Goal: Feedback & Contribution: Contribute content

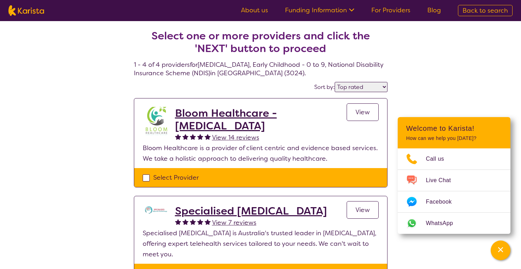
select select "by_score"
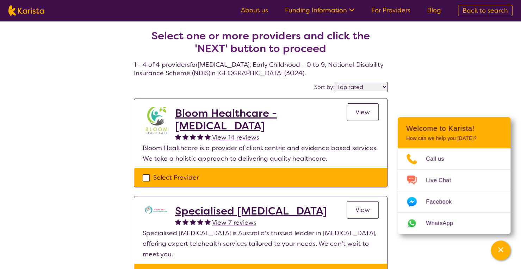
drag, startPoint x: 206, startPoint y: 112, endPoint x: 342, endPoint y: 138, distance: 138.5
click at [348, 139] on div "View" at bounding box center [362, 125] width 32 height 36
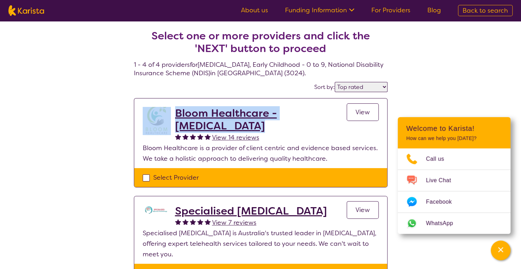
drag, startPoint x: 174, startPoint y: 100, endPoint x: 216, endPoint y: 121, distance: 47.2
click at [225, 126] on section "Bloom Healthcare - Speech Therapy View 14 reviews View Bloom Healthcare is a pr…" at bounding box center [260, 134] width 253 height 70
click at [248, 110] on h2 "Bloom Healthcare - Speech Therapy" at bounding box center [260, 119] width 171 height 25
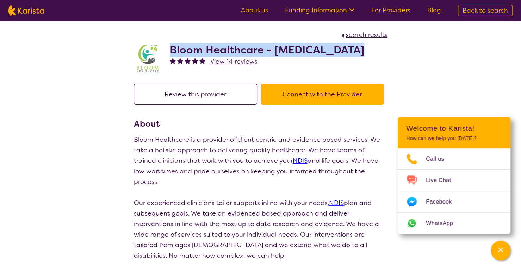
drag, startPoint x: 178, startPoint y: 48, endPoint x: 361, endPoint y: 48, distance: 183.0
click at [361, 48] on div "Bloom Healthcare - Speech Therapy View 14 reviews" at bounding box center [260, 57] width 253 height 35
copy h2 "Bloom Healthcare - Speech Therapy"
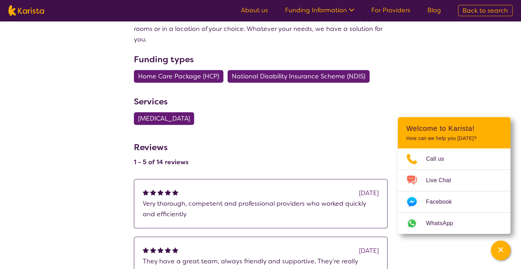
scroll to position [282, 0]
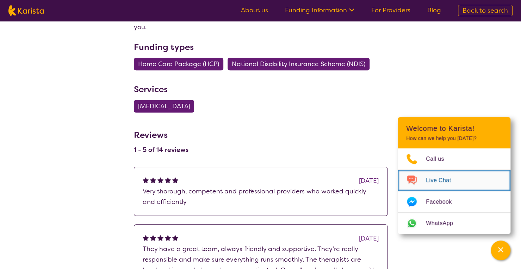
click at [427, 178] on span "Live Chat" at bounding box center [441, 180] width 33 height 11
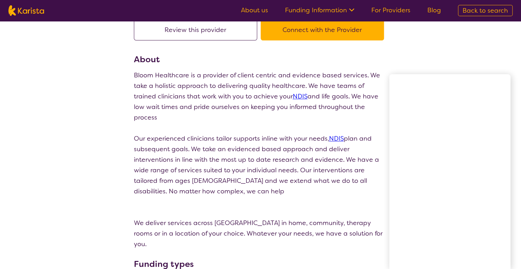
scroll to position [0, 0]
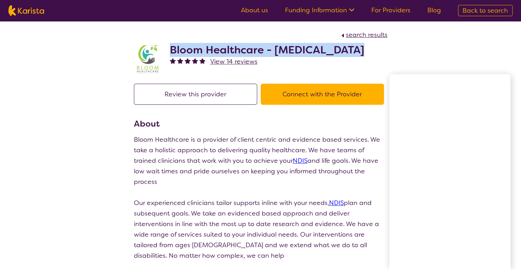
click at [355, 35] on span "search results" at bounding box center [367, 35] width 42 height 8
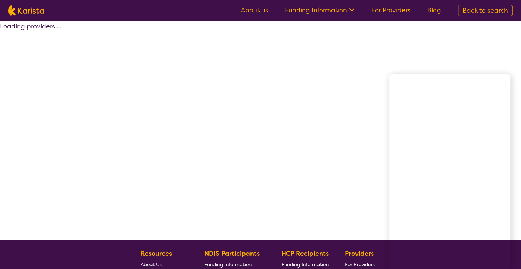
select select "by_score"
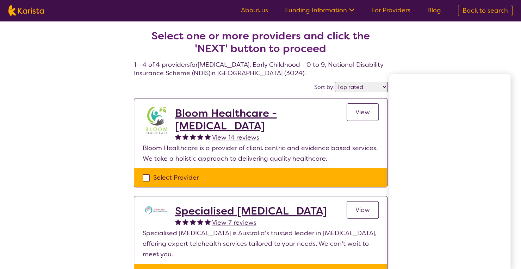
click at [33, 13] on img at bounding box center [26, 10] width 36 height 11
select select "[MEDICAL_DATA]"
select select "EC"
select select "NDIS"
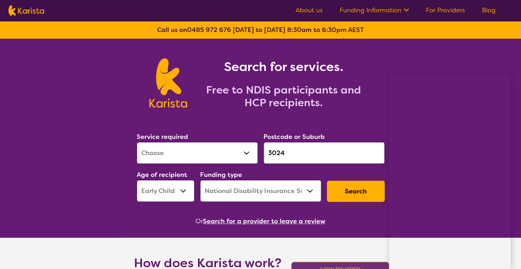
click at [173, 150] on select "Allied Health Assistant Assessment (ADHD or Autism) Behaviour support Counselli…" at bounding box center [197, 153] width 121 height 22
select select "Psychosocial Recovery Coach"
click at [137, 142] on select "Allied Health Assistant Assessment (ADHD or Autism) Behaviour support Counselli…" at bounding box center [197, 153] width 121 height 22
drag, startPoint x: 295, startPoint y: 151, endPoint x: 247, endPoint y: 147, distance: 47.7
click at [251, 152] on div "Service required Allied Health Assistant Assessment (ADHD or Autism) Behaviour …" at bounding box center [260, 167] width 253 height 76
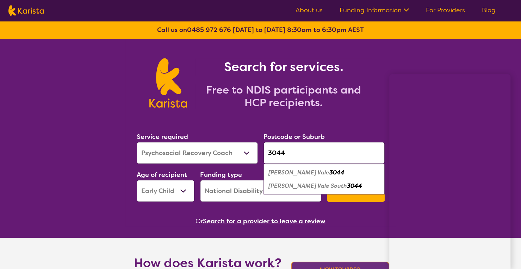
type input "3044"
click at [187, 189] on select "Early Childhood - 0 to 9 Child - 10 to 11 Adolescent - 12 to 17 Adult - 18 to 6…" at bounding box center [166, 191] width 58 height 22
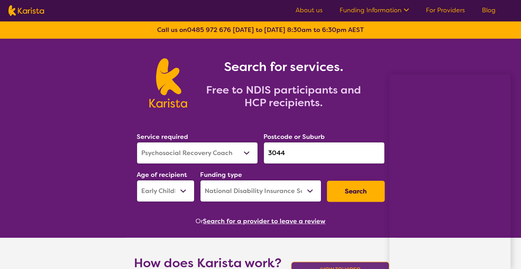
select select "AD"
click at [137, 180] on select "Early Childhood - 0 to 9 Child - 10 to 11 Adolescent - 12 to 17 Adult - 18 to 6…" at bounding box center [166, 191] width 58 height 22
click at [348, 188] on button "Search" at bounding box center [356, 191] width 58 height 21
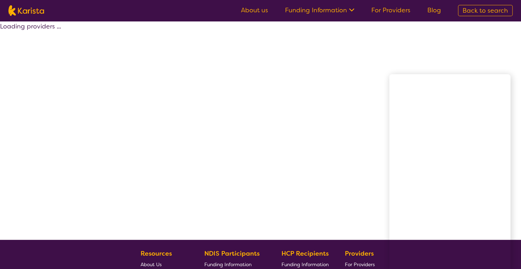
select select "by_score"
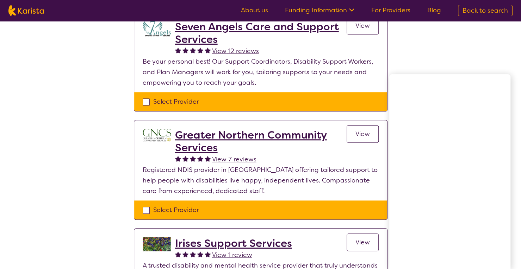
scroll to position [211, 0]
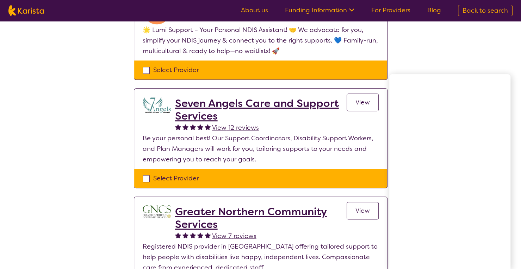
click at [399, 8] on link "For Providers" at bounding box center [390, 10] width 39 height 8
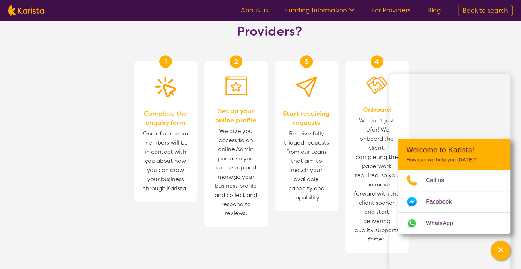
scroll to position [458, 0]
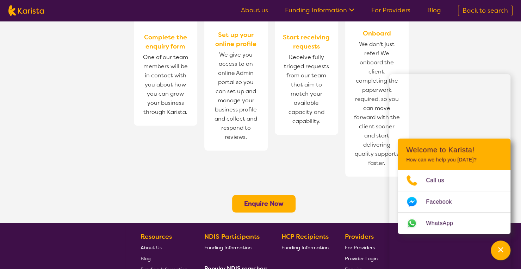
click at [265, 200] on b "Enquire Now" at bounding box center [263, 204] width 39 height 8
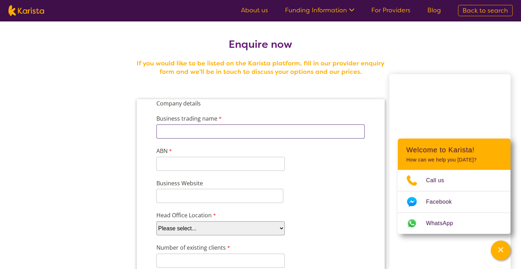
click at [187, 131] on input "Business trading name" at bounding box center [260, 132] width 208 height 14
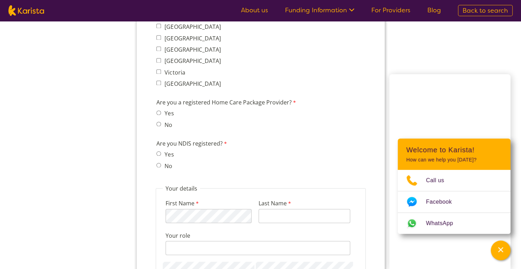
scroll to position [598, 0]
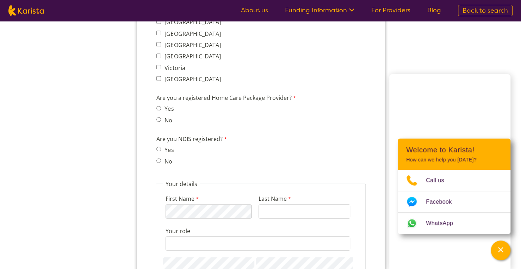
click at [160, 158] on span "No" at bounding box center [166, 161] width 21 height 10
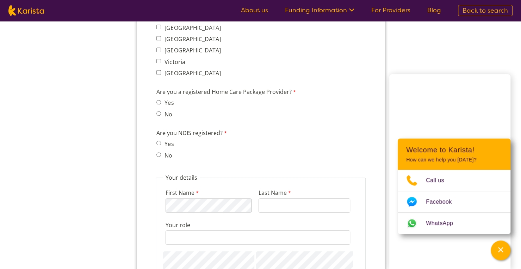
click at [159, 153] on input "No" at bounding box center [158, 154] width 5 height 5
radio input "true"
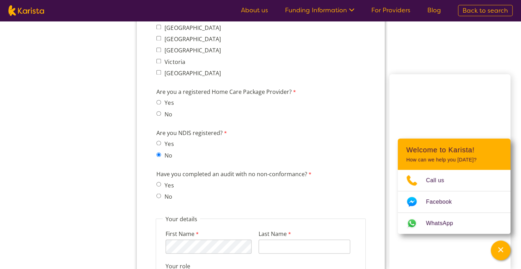
click at [157, 195] on input "No" at bounding box center [158, 196] width 5 height 5
radio input "true"
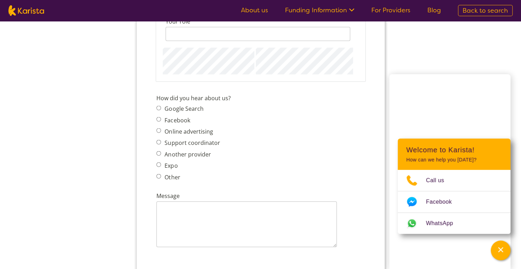
scroll to position [845, 0]
click at [157, 139] on input "Support coordinator" at bounding box center [158, 140] width 5 height 5
radio input "true"
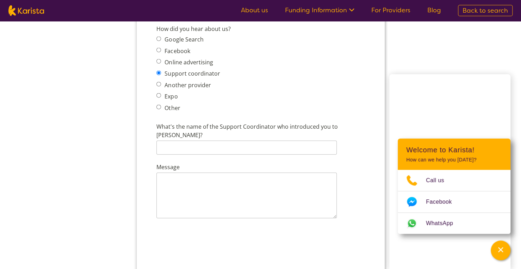
scroll to position [915, 0]
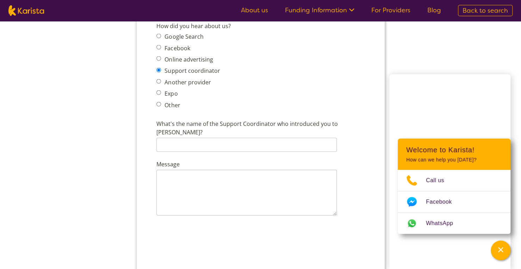
click at [159, 103] on input "Other" at bounding box center [158, 104] width 5 height 5
radio input "true"
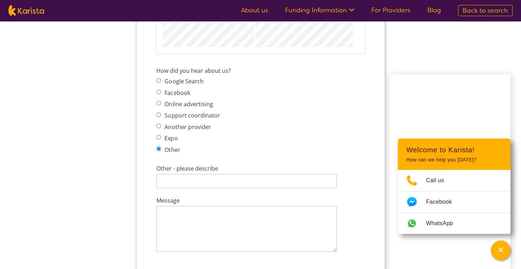
scroll to position [845, 0]
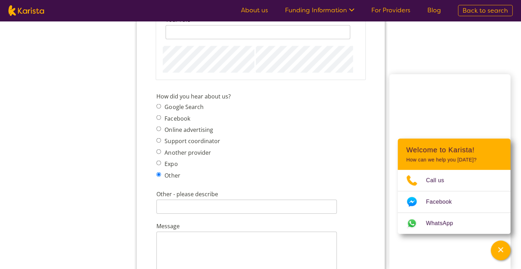
drag, startPoint x: 157, startPoint y: 104, endPoint x: 272, endPoint y: 139, distance: 120.3
click at [157, 104] on input "Google Search" at bounding box center [158, 106] width 5 height 5
radio input "true"
click at [159, 175] on input "Other" at bounding box center [158, 174] width 5 height 5
radio input "true"
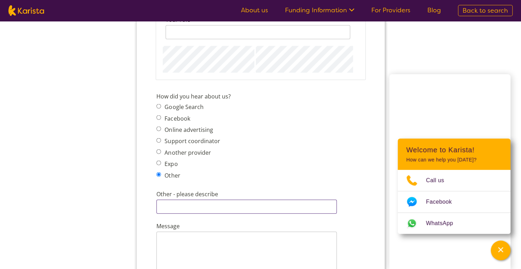
click at [171, 202] on input "Other - please describe" at bounding box center [246, 207] width 180 height 14
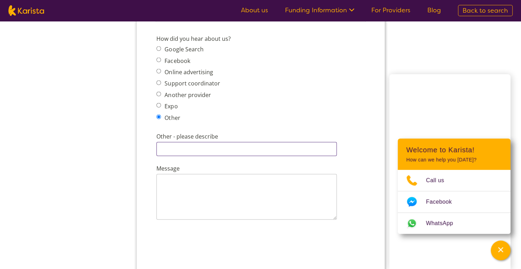
scroll to position [915, 0]
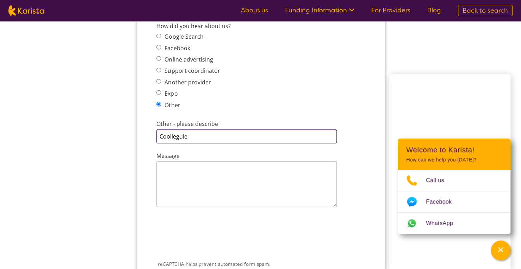
drag, startPoint x: 192, startPoint y: 137, endPoint x: 170, endPoint y: 138, distance: 21.5
click at [170, 138] on input "Coolleguie" at bounding box center [246, 137] width 180 height 14
drag, startPoint x: 200, startPoint y: 135, endPoint x: 165, endPoint y: 135, distance: 35.2
click at [165, 135] on input "Coolleguie" at bounding box center [246, 137] width 180 height 14
drag, startPoint x: 187, startPoint y: 133, endPoint x: 167, endPoint y: 138, distance: 21.0
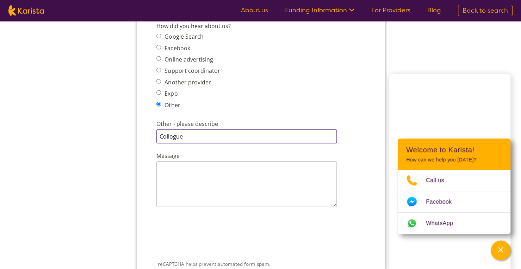
click at [167, 138] on input "Collogue" at bounding box center [246, 137] width 180 height 14
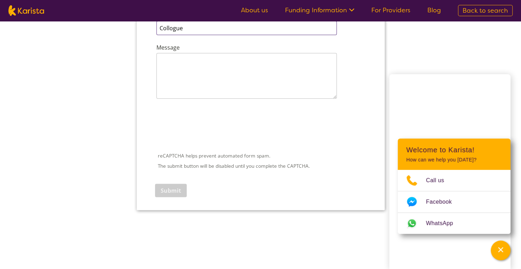
scroll to position [985, 0]
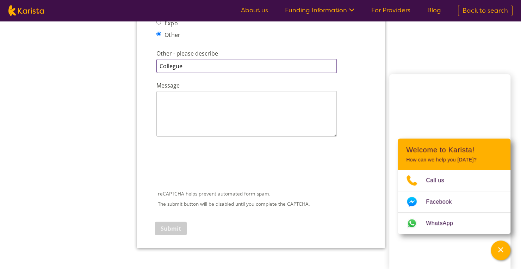
type input "Collegue"
drag, startPoint x: 182, startPoint y: 65, endPoint x: 158, endPoint y: 67, distance: 23.7
click at [158, 67] on input "Other - please describe" at bounding box center [246, 66] width 180 height 14
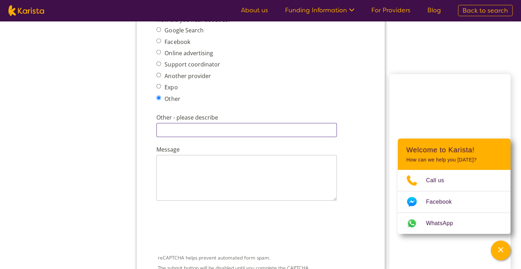
scroll to position [880, 0]
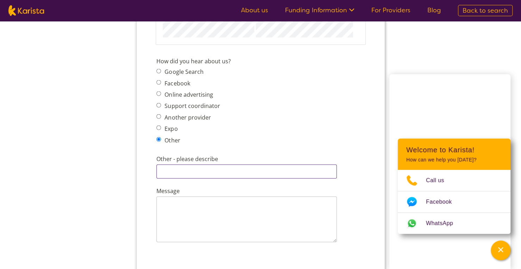
click at [174, 169] on input "Other - please describe" at bounding box center [246, 172] width 180 height 14
type input "p"
click at [169, 171] on input "anotehr support coordintor reccomended" at bounding box center [246, 172] width 180 height 14
click at [224, 171] on input "another support coordintor reccomended" at bounding box center [246, 172] width 180 height 14
click at [251, 171] on input "another support coordintor reccomended" at bounding box center [246, 172] width 180 height 14
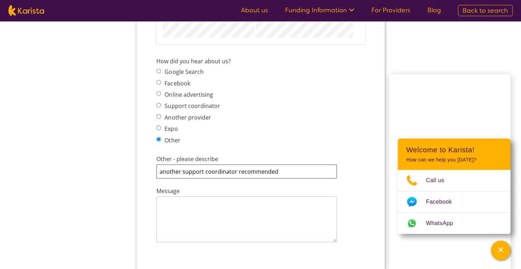
click at [283, 172] on input "another support coordinator recommended" at bounding box center [246, 172] width 180 height 14
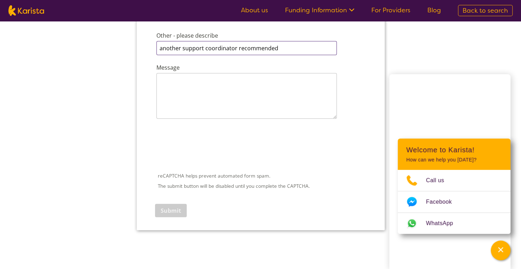
scroll to position [1021, 0]
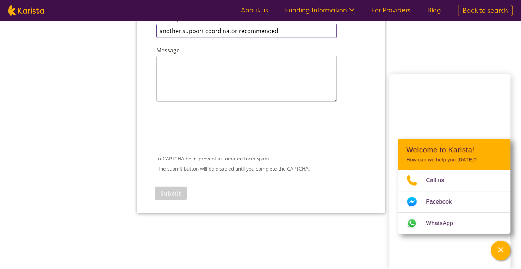
type input "another support coordinator recommended"
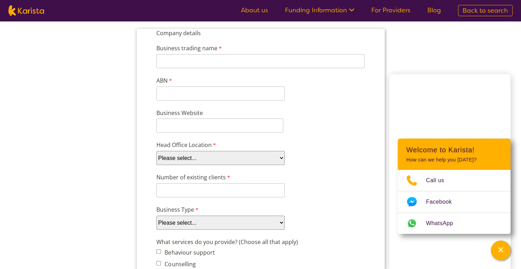
scroll to position [0, 0]
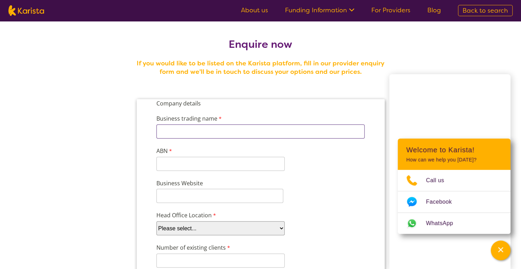
click at [177, 132] on input "Business trading name" at bounding box center [260, 132] width 208 height 14
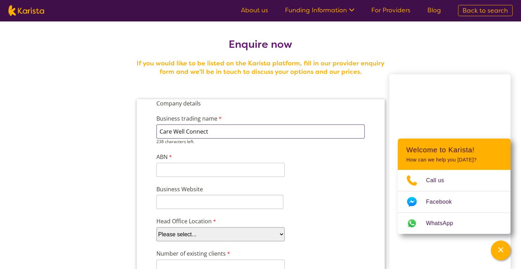
type input "Care Well Connect"
click at [169, 169] on input "ABN" at bounding box center [220, 164] width 128 height 14
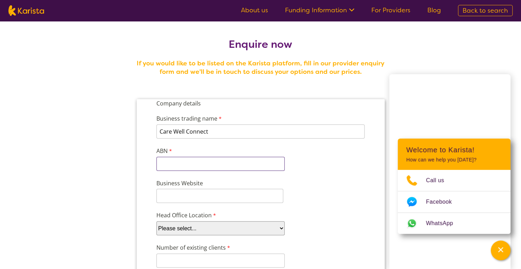
click at [178, 162] on input "ABN" at bounding box center [220, 164] width 128 height 14
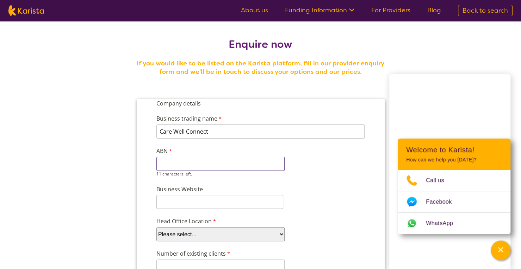
paste input "27 689 660"
type input "27 689 660"
click at [186, 202] on input "Business Website" at bounding box center [219, 202] width 127 height 14
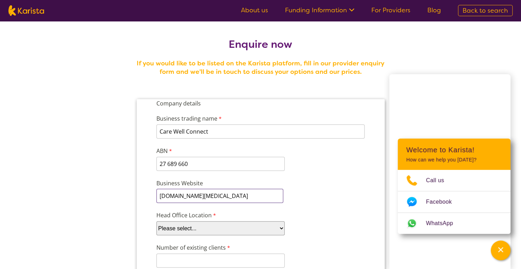
click at [232, 195] on input "www.carewellconnect.coma.au" at bounding box center [219, 196] width 127 height 14
type input "www.carewellconnect.com.au"
click at [208, 229] on select "Please select... ACT NSW NT QLD SA TAS VIC WA" at bounding box center [220, 228] width 128 height 14
select select "tfa_100"
click at [156, 221] on select "Please select... ACT NSW NT QLD SA TAS VIC WA" at bounding box center [220, 228] width 128 height 14
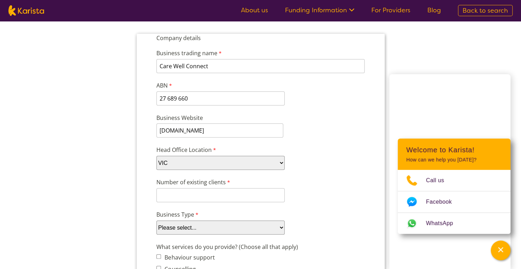
scroll to position [70, 0]
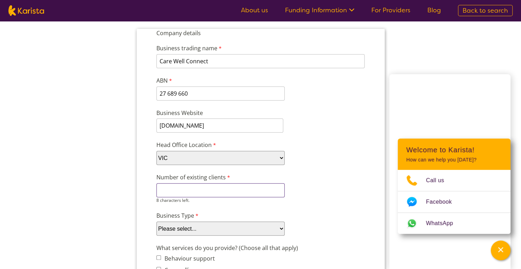
click at [190, 191] on input "Number of existing clients" at bounding box center [220, 190] width 128 height 14
drag, startPoint x: 166, startPoint y: 190, endPoint x: 161, endPoint y: 190, distance: 5.3
click at [161, 190] on input "15+" at bounding box center [220, 190] width 128 height 14
click at [189, 186] on input "15+" at bounding box center [220, 190] width 128 height 14
type input "15+"
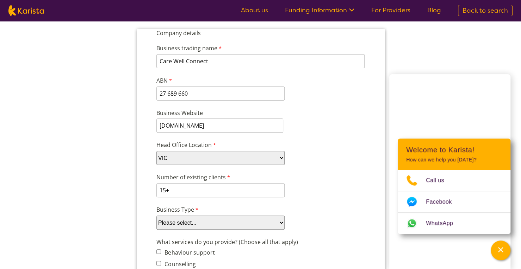
click at [179, 229] on select "Please select... Company Individual/Sole Trader Other (please specify)" at bounding box center [220, 223] width 128 height 14
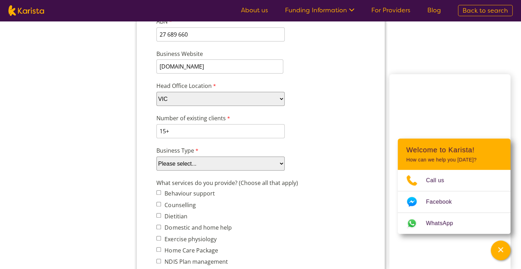
scroll to position [141, 0]
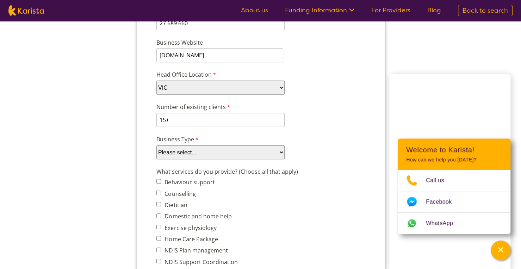
click at [177, 153] on select "Please select... Company Individual/Sole Trader Other (please specify)" at bounding box center [220, 152] width 128 height 14
select select "tfa_87"
click at [156, 159] on select "Please select... Company Individual/Sole Trader Other (please specify)" at bounding box center [220, 152] width 128 height 14
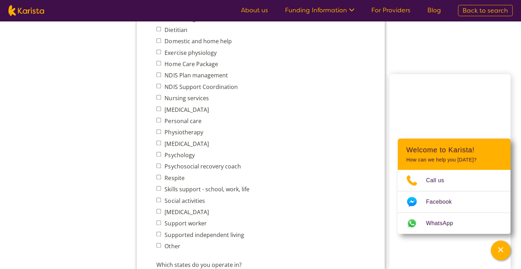
scroll to position [317, 0]
click at [159, 165] on input "Psychosocial recovery coach" at bounding box center [158, 165] width 5 height 5
checkbox input "true"
click at [161, 212] on span "[MEDICAL_DATA]" at bounding box center [204, 212] width 97 height 10
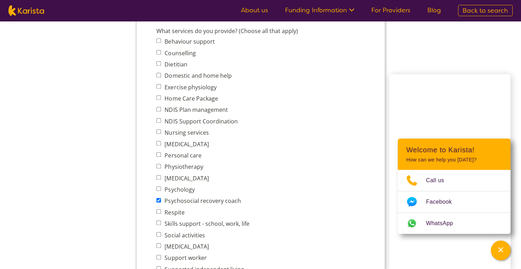
scroll to position [246, 0]
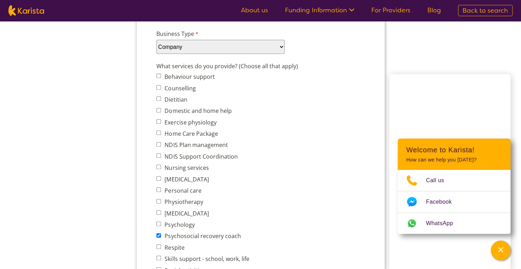
click at [160, 153] on input "NDIS Support Coordination" at bounding box center [158, 155] width 5 height 5
checkbox input "true"
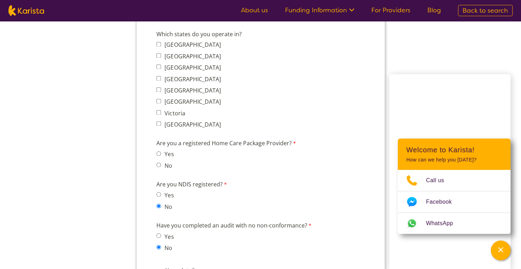
scroll to position [563, 0]
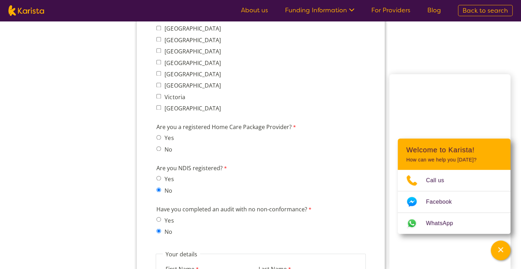
click at [160, 147] on input "No" at bounding box center [158, 148] width 5 height 5
radio input "true"
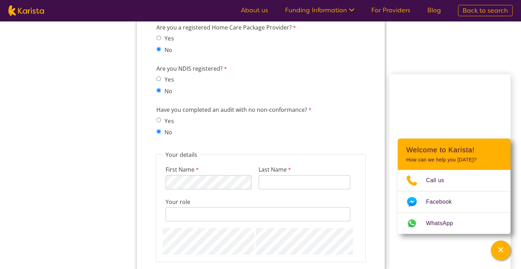
scroll to position [704, 0]
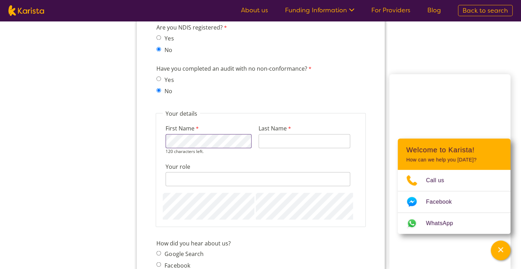
type input "Maksoud"
click at [196, 177] on input "Your role" at bounding box center [257, 179] width 184 height 14
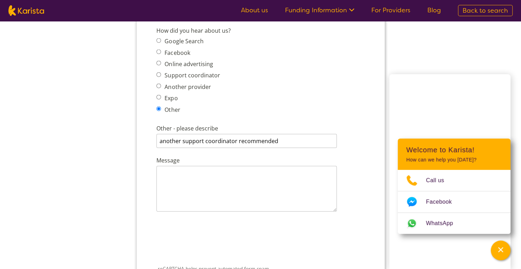
scroll to position [950, 0]
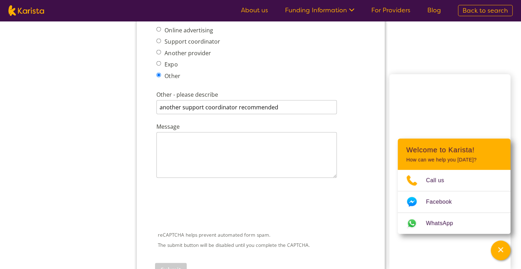
type input "Director"
click at [173, 140] on textarea "Message" at bounding box center [246, 155] width 180 height 46
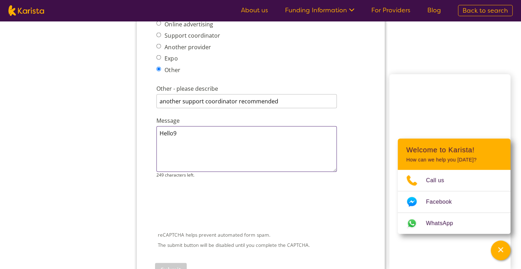
type textarea "Hello9"
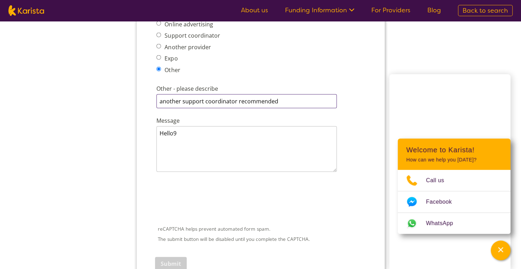
drag, startPoint x: 183, startPoint y: 100, endPoint x: 179, endPoint y: 100, distance: 3.9
click at [179, 100] on input "another support coordinator recommended" at bounding box center [246, 101] width 180 height 14
click at [182, 99] on input "another support coordinator recommended" at bounding box center [246, 101] width 180 height 14
drag, startPoint x: 161, startPoint y: 100, endPoint x: 290, endPoint y: 90, distance: 129.2
click at [290, 92] on div "Other - please describe another support coordinator recommended" at bounding box center [260, 96] width 214 height 27
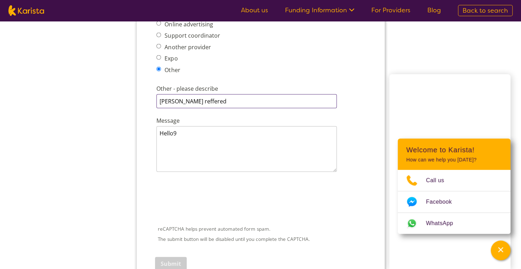
click at [173, 102] on input "aindiusrty reffered" at bounding box center [246, 101] width 180 height 14
click at [198, 100] on input "industry reffered" at bounding box center [246, 101] width 180 height 14
type input "industry referred"
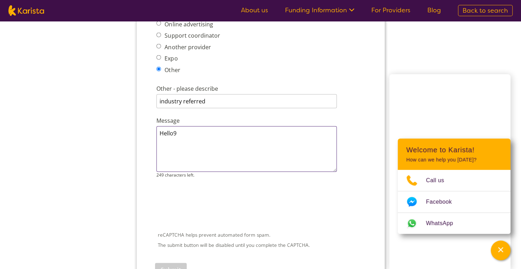
click at [187, 131] on textarea "Hello9" at bounding box center [246, 149] width 180 height 46
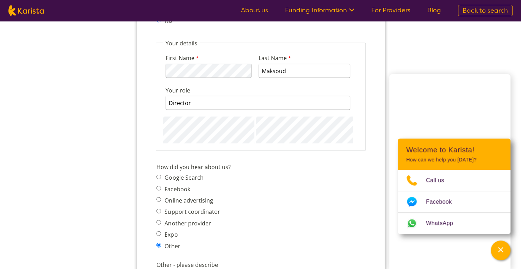
scroll to position [915, 0]
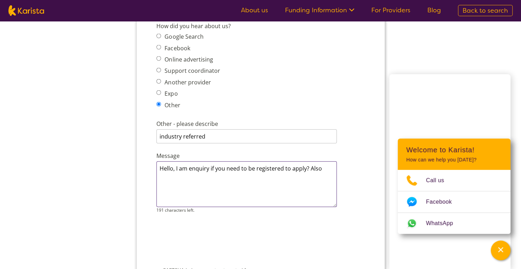
drag, startPoint x: 191, startPoint y: 168, endPoint x: 323, endPoint y: 172, distance: 131.7
click at [323, 172] on textarea "Hello, I am enquiry if you need to be registered to apply? Also" at bounding box center [246, 185] width 180 height 46
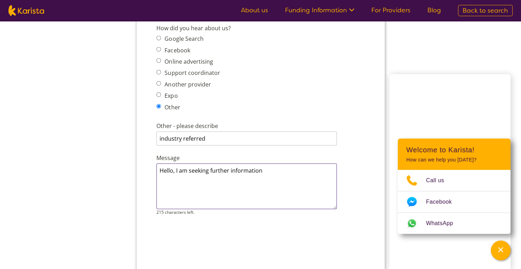
scroll to position [880, 0]
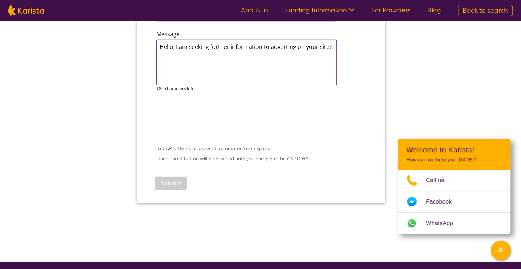
scroll to position [1021, 0]
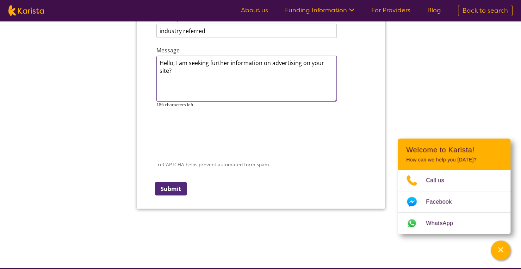
type textarea "Hello, I am seeking further information on advertising on your site."
click at [164, 186] on input "Submit" at bounding box center [171, 188] width 32 height 13
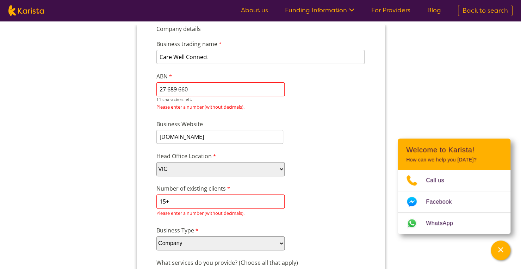
scroll to position [0, 0]
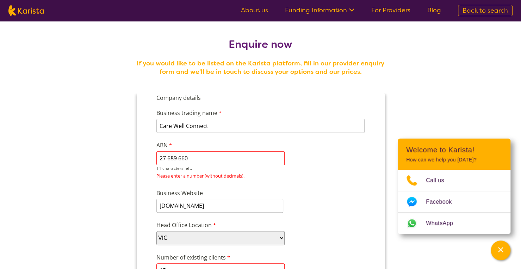
click at [168, 159] on input "27 689 660" at bounding box center [220, 158] width 128 height 14
click at [177, 159] on input "27689 660" at bounding box center [220, 158] width 128 height 14
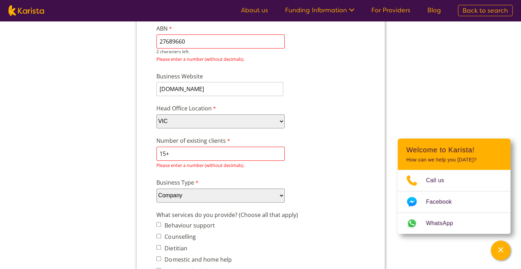
scroll to position [141, 0]
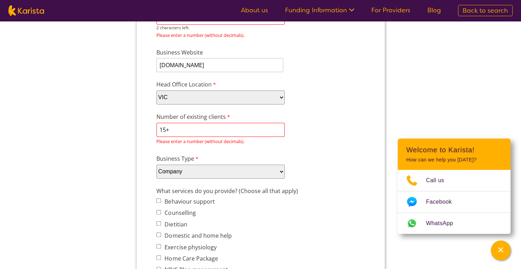
type input "27689660"
click at [172, 131] on input "15+" at bounding box center [220, 130] width 128 height 14
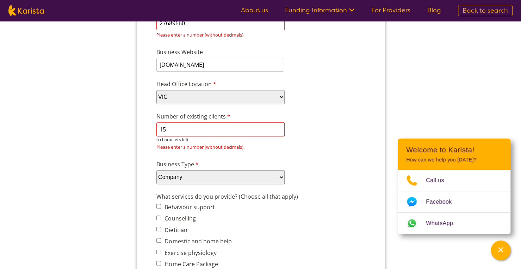
drag, startPoint x: 172, startPoint y: 131, endPoint x: 156, endPoint y: 131, distance: 16.5
click at [156, 131] on input "15" at bounding box center [220, 129] width 128 height 14
click at [210, 128] on input "20" at bounding box center [220, 129] width 128 height 14
drag, startPoint x: 195, startPoint y: 126, endPoint x: 158, endPoint y: 130, distance: 37.1
click at [158, 130] on input "20" at bounding box center [220, 129] width 128 height 14
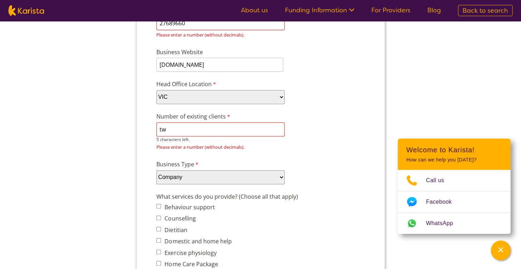
type input "t"
click at [184, 129] on input "20" at bounding box center [220, 129] width 128 height 14
type input "20"
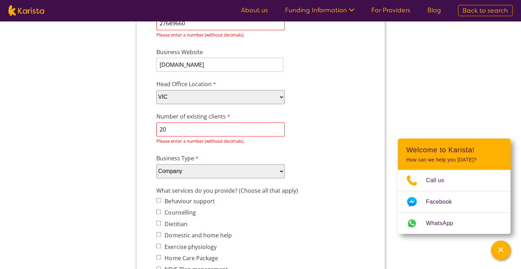
click at [183, 94] on select "Please select... ACT NSW NT QLD SA TAS VIC WA" at bounding box center [220, 97] width 128 height 14
click at [156, 104] on select "Please select... ACT NSW NT QLD SA TAS VIC WA" at bounding box center [220, 97] width 128 height 14
click at [241, 127] on input "20" at bounding box center [220, 129] width 128 height 14
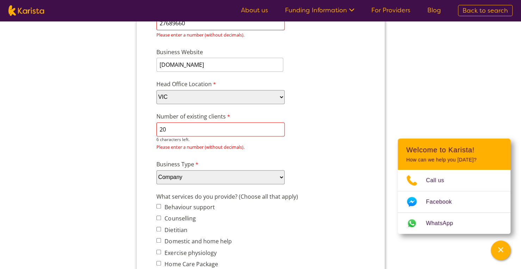
drag, startPoint x: 211, startPoint y: 126, endPoint x: 155, endPoint y: 126, distance: 56.0
click at [155, 126] on div "Number of existing clients 20 6 characters left. Please enter a number (without…" at bounding box center [260, 132] width 214 height 43
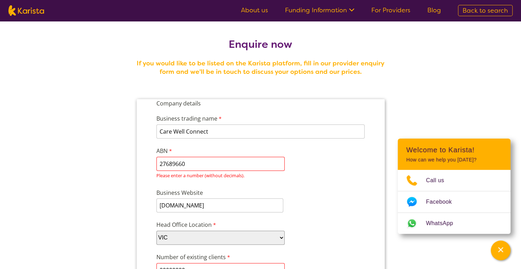
type input "00000000"
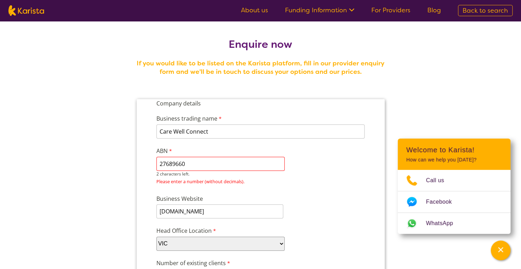
drag, startPoint x: 185, startPoint y: 164, endPoint x: 190, endPoint y: 162, distance: 5.0
click at [185, 164] on input "27689660" at bounding box center [220, 164] width 128 height 14
click at [198, 165] on input "2768966024" at bounding box center [220, 164] width 128 height 14
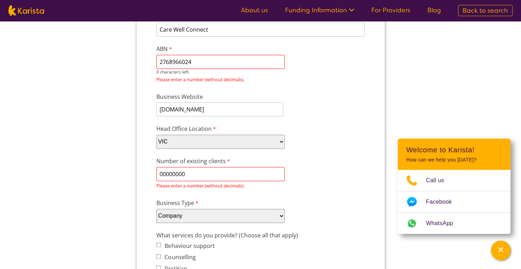
scroll to position [106, 0]
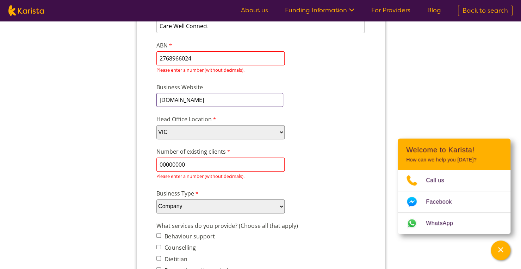
click at [180, 106] on input "www.carewellconnect.com.au" at bounding box center [219, 100] width 127 height 14
click at [191, 60] on input "2768966024" at bounding box center [220, 58] width 128 height 14
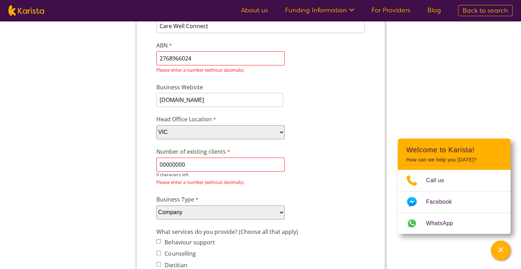
click at [186, 169] on input "00000000" at bounding box center [220, 165] width 128 height 14
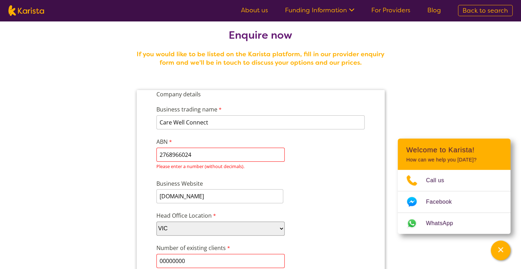
scroll to position [35, 0]
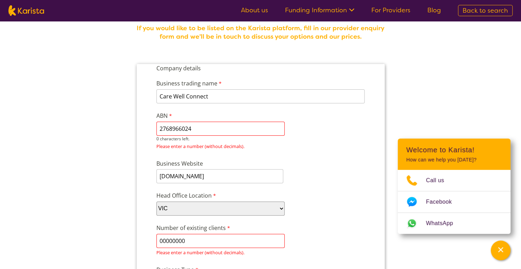
click at [192, 126] on input "2768966024" at bounding box center [220, 129] width 128 height 14
click at [160, 129] on input "2768966024" at bounding box center [220, 129] width 128 height 14
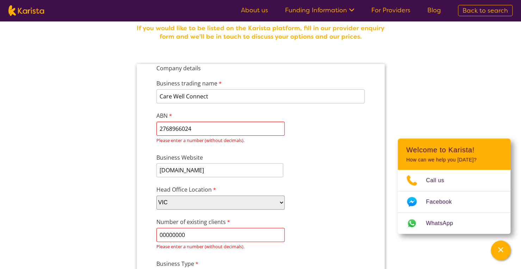
click at [194, 233] on input "00000000" at bounding box center [220, 235] width 128 height 14
drag, startPoint x: 194, startPoint y: 233, endPoint x: 148, endPoint y: 234, distance: 45.8
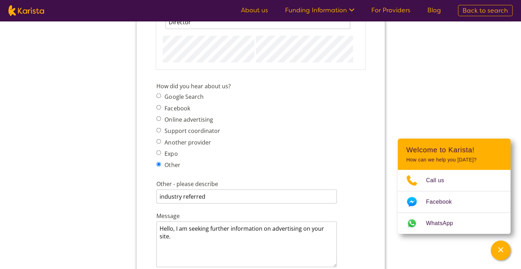
scroll to position [1056, 0]
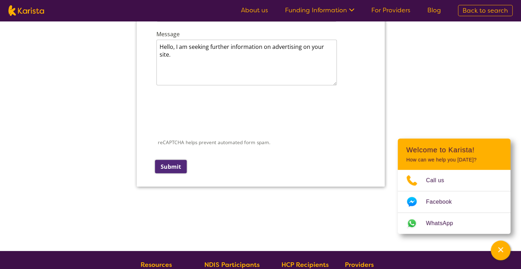
click at [181, 166] on input "Submit" at bounding box center [171, 166] width 32 height 13
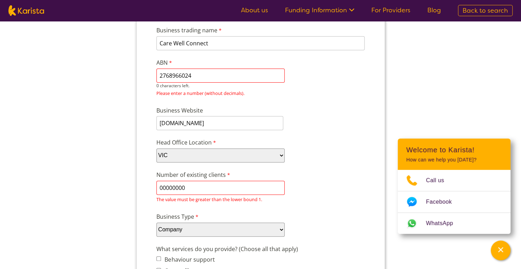
scroll to position [106, 0]
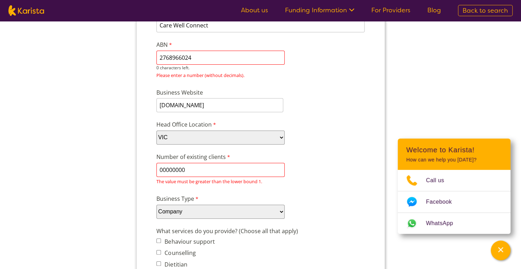
click at [197, 57] on input "2768966024" at bounding box center [220, 58] width 128 height 14
click at [161, 58] on input "2768966024" at bounding box center [220, 58] width 128 height 14
click at [158, 58] on input "2768966024" at bounding box center [220, 58] width 128 height 14
click at [196, 56] on input "2768966024" at bounding box center [220, 58] width 128 height 14
type input "2768966024"
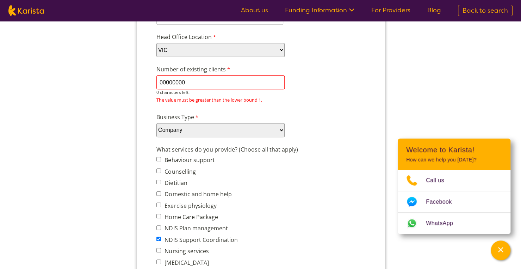
scroll to position [77, 0]
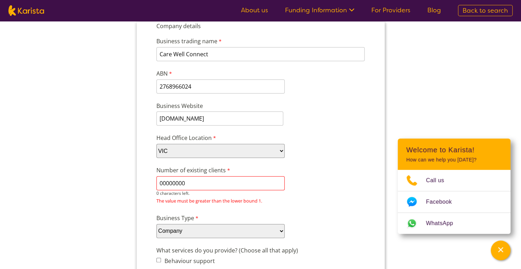
click at [189, 181] on input "00000000" at bounding box center [220, 183] width 128 height 14
drag, startPoint x: 189, startPoint y: 181, endPoint x: 147, endPoint y: 183, distance: 41.9
drag, startPoint x: 172, startPoint y: 181, endPoint x: 138, endPoint y: 184, distance: 34.3
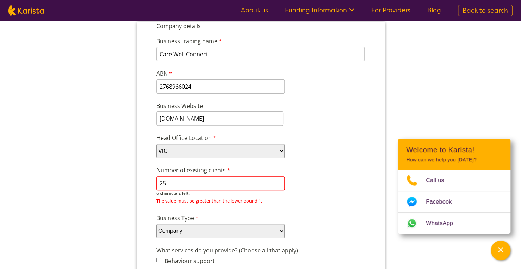
drag, startPoint x: 166, startPoint y: 181, endPoint x: 156, endPoint y: 183, distance: 10.8
click at [156, 183] on input "25" at bounding box center [220, 183] width 128 height 14
drag, startPoint x: 161, startPoint y: 184, endPoint x: 145, endPoint y: 184, distance: 16.2
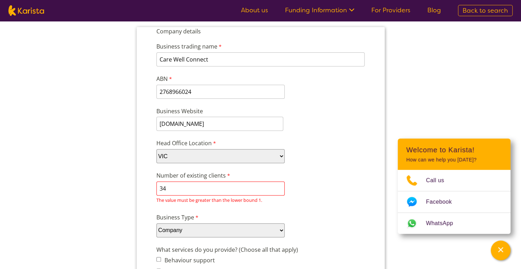
scroll to position [113, 0]
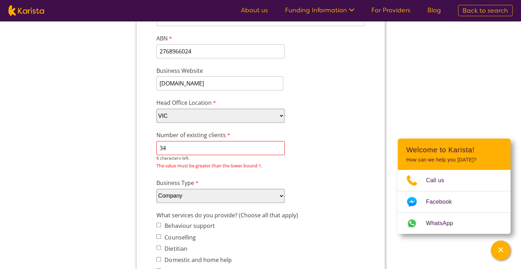
click at [164, 149] on input "34" at bounding box center [220, 148] width 128 height 14
drag, startPoint x: 168, startPoint y: 150, endPoint x: 155, endPoint y: 149, distance: 12.4
click at [155, 149] on div "Number of existing clients 34 6 characters left. The value must be greater than…" at bounding box center [260, 151] width 214 height 43
click at [167, 149] on input "34" at bounding box center [220, 148] width 128 height 14
click at [283, 148] on input "34" at bounding box center [220, 148] width 128 height 14
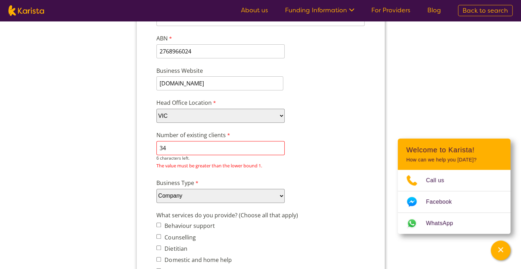
click at [281, 149] on input "34" at bounding box center [220, 148] width 128 height 14
type input "3"
type input "222"
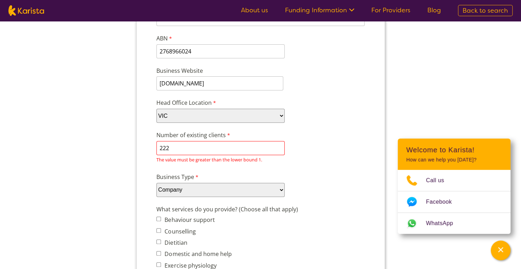
scroll to position [1026, 0]
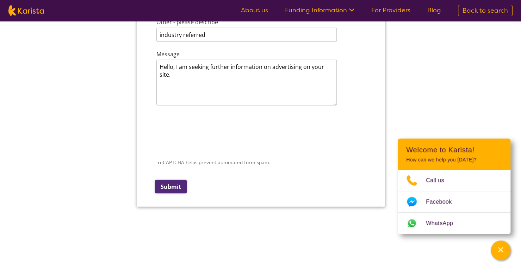
click at [166, 188] on input "Submit" at bounding box center [171, 186] width 32 height 13
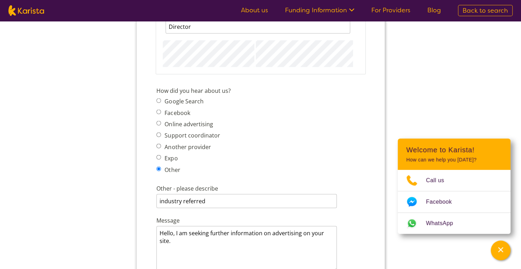
scroll to position [710, 0]
